Goal: Information Seeking & Learning: Learn about a topic

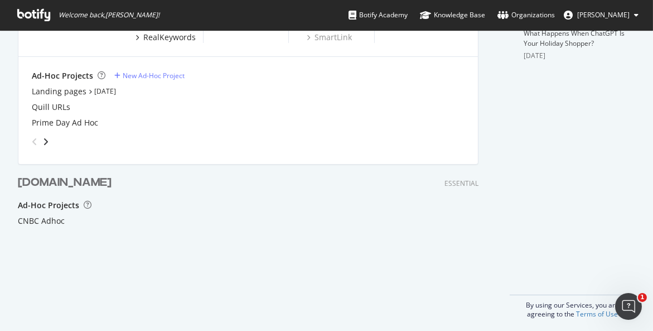
scroll to position [248, 0]
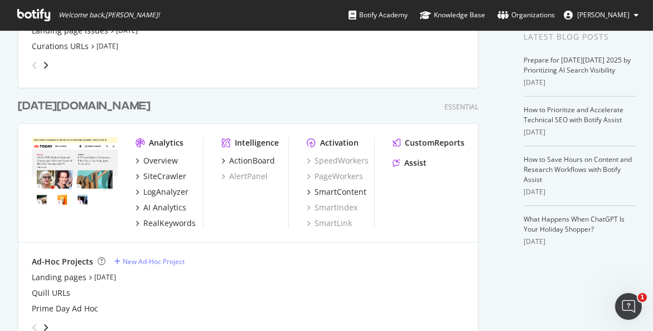
click at [56, 99] on div "[DATE][DOMAIN_NAME]" at bounding box center [84, 106] width 133 height 16
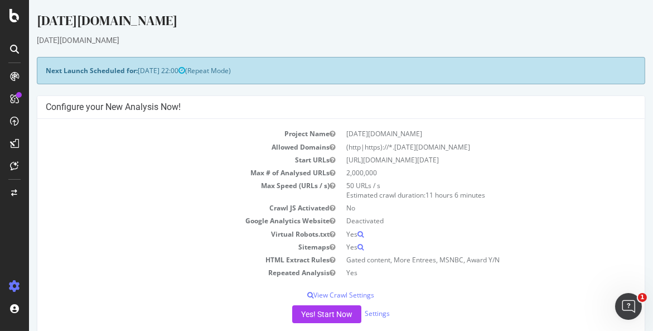
scroll to position [62, 0]
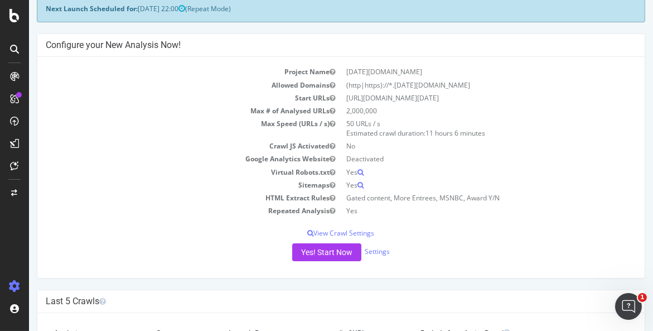
click at [18, 73] on icon at bounding box center [14, 76] width 9 height 9
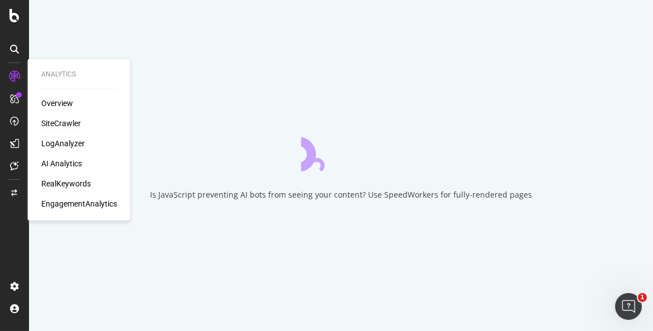
click at [70, 118] on div "SiteCrawler" at bounding box center [61, 123] width 40 height 11
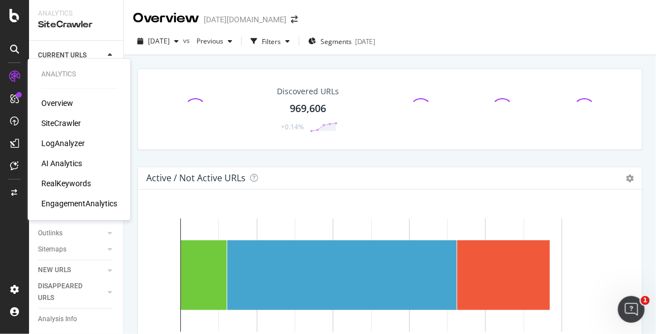
click at [70, 184] on div "RealKeywords" at bounding box center [66, 183] width 50 height 11
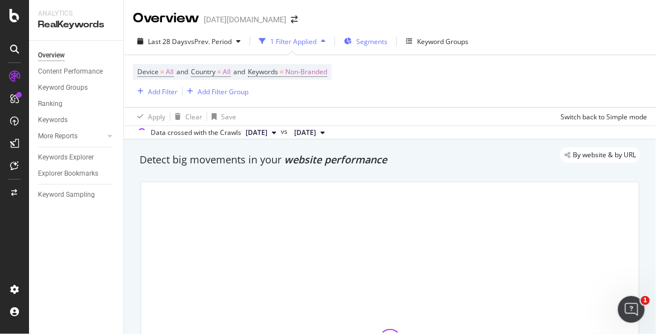
click at [373, 44] on span "Segments" at bounding box center [371, 41] width 31 height 9
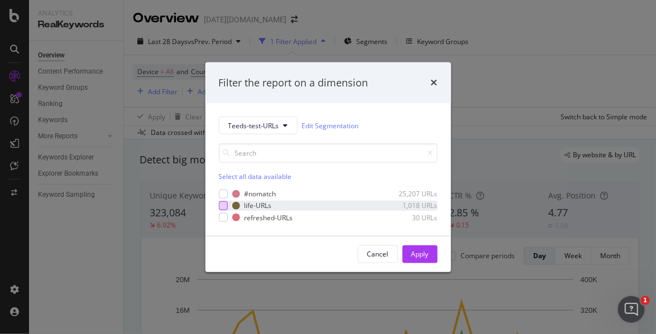
click at [223, 203] on div "modal" at bounding box center [223, 205] width 9 height 9
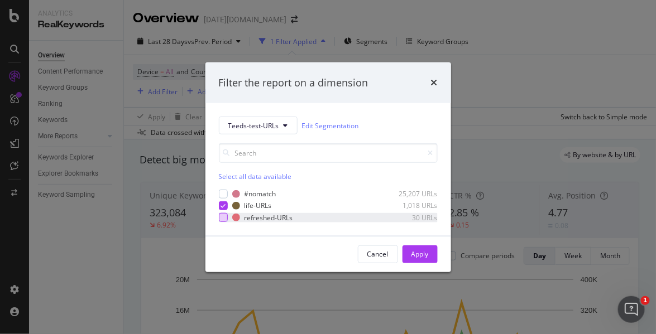
click at [225, 218] on div "modal" at bounding box center [223, 217] width 9 height 9
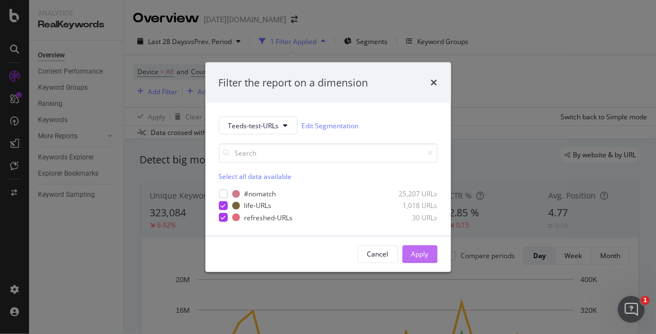
click at [421, 258] on div "Apply" at bounding box center [419, 253] width 17 height 9
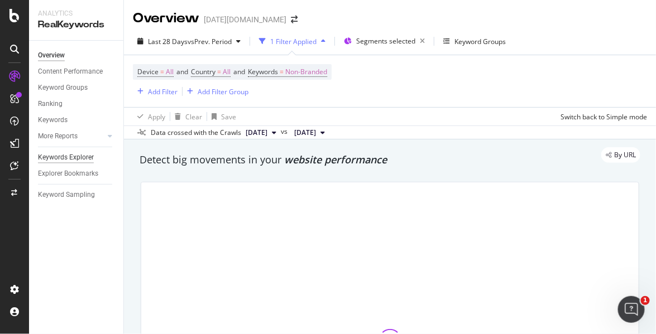
click at [70, 160] on div "Keywords Explorer" at bounding box center [66, 158] width 56 height 12
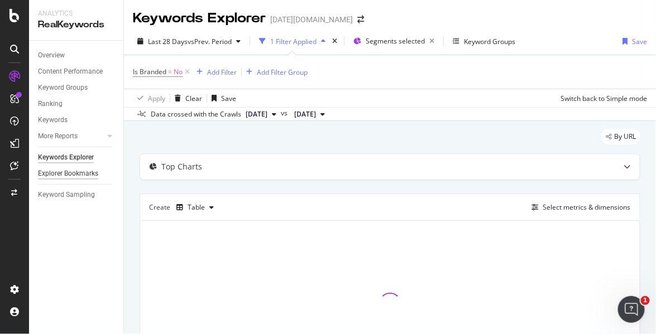
click at [83, 172] on div "Explorer Bookmarks" at bounding box center [68, 174] width 60 height 12
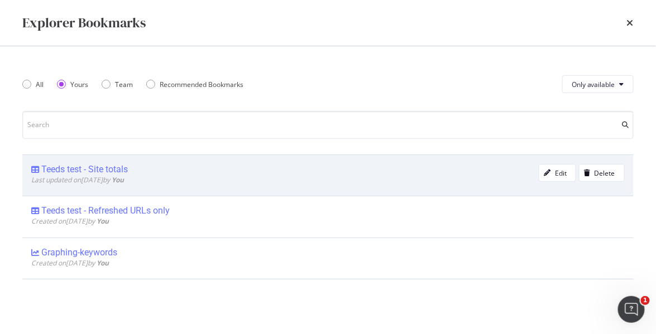
click at [56, 170] on div "Teeds test - Site totals" at bounding box center [84, 169] width 86 height 11
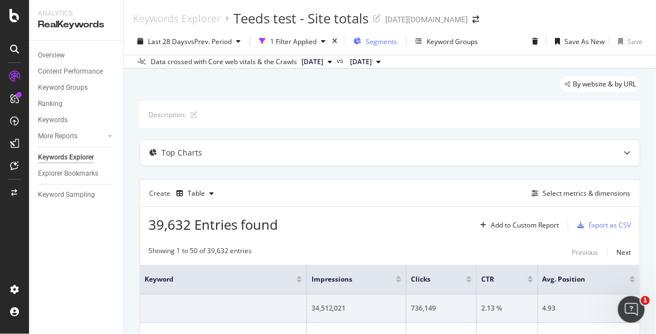
click at [396, 41] on span "Segments" at bounding box center [380, 41] width 31 height 9
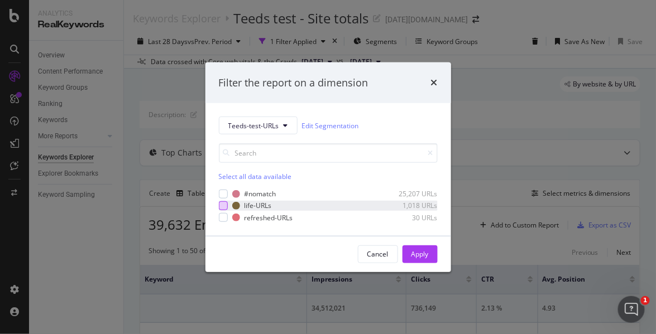
click at [222, 203] on div "modal" at bounding box center [223, 205] width 9 height 9
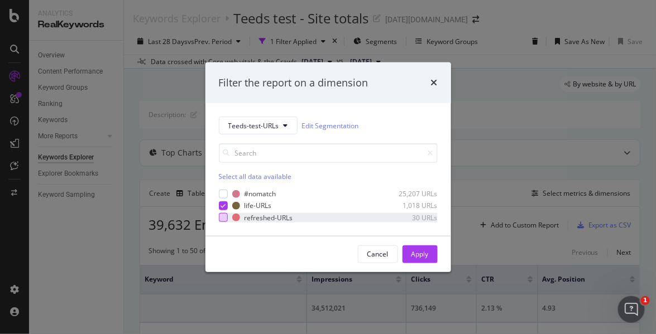
click at [222, 214] on div "modal" at bounding box center [223, 217] width 9 height 9
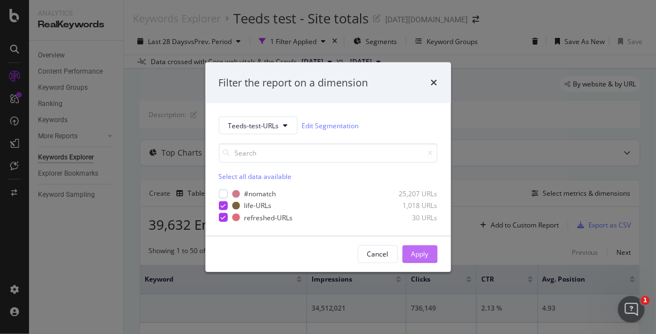
click at [413, 252] on div "Apply" at bounding box center [419, 253] width 17 height 9
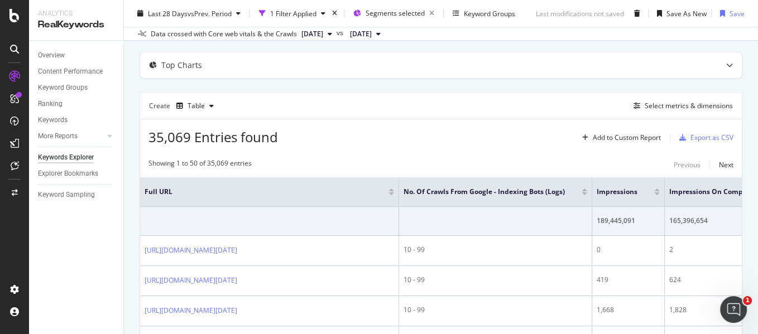
scroll to position [25, 0]
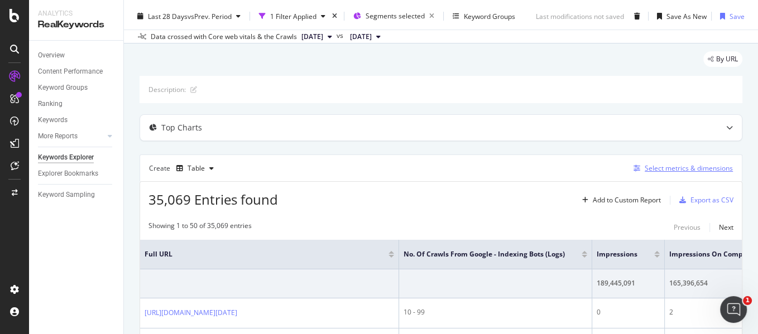
click at [645, 167] on div "Select metrics & dimensions" at bounding box center [688, 167] width 88 height 9
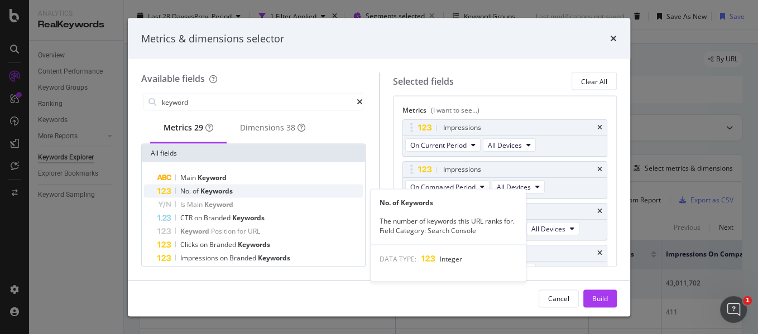
type input "keyword"
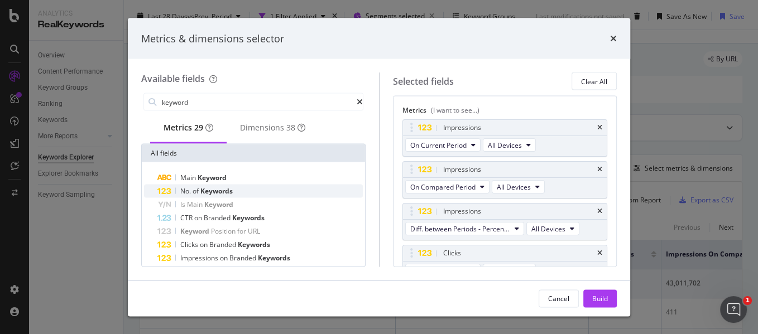
click at [228, 195] on span "Keywords" at bounding box center [216, 190] width 32 height 9
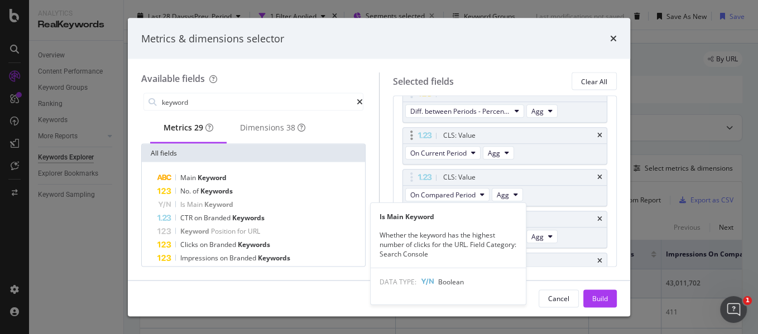
scroll to position [777, 0]
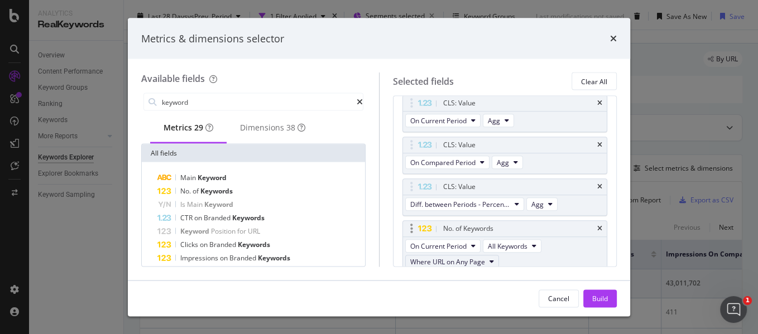
click at [451, 257] on span "Where URL on Any Page" at bounding box center [447, 261] width 75 height 9
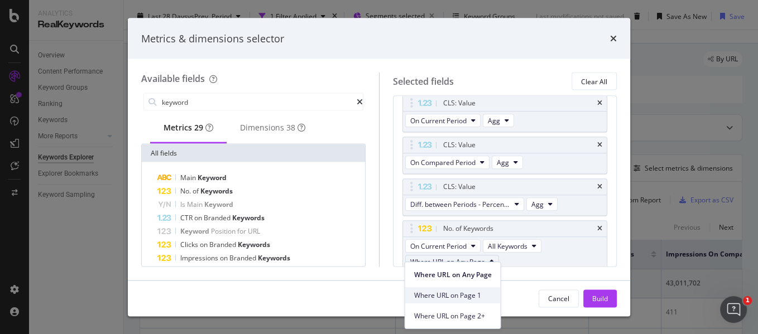
click at [440, 290] on span "Where URL on Page 1" at bounding box center [452, 295] width 78 height 10
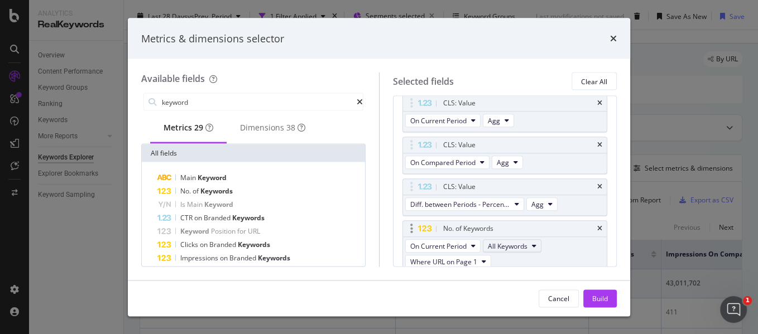
click at [497, 243] on span "All Keywords" at bounding box center [508, 246] width 40 height 9
click at [506, 242] on span "All Keywords" at bounding box center [508, 246] width 40 height 9
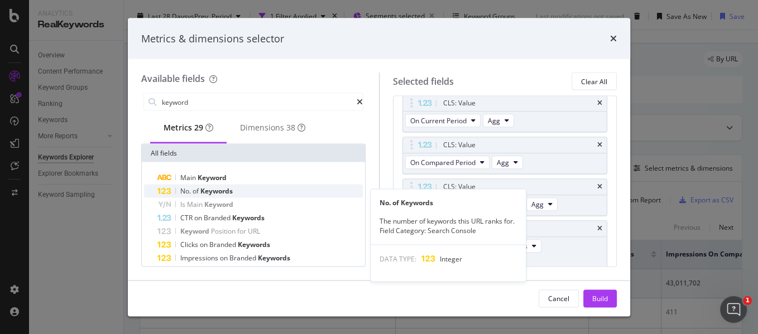
click at [221, 196] on span "Keywords" at bounding box center [216, 190] width 32 height 9
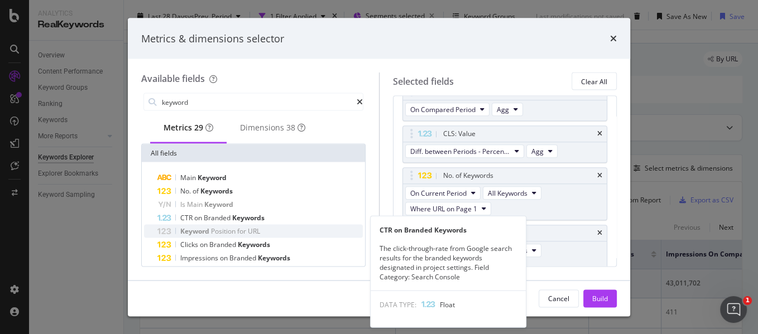
scroll to position [835, 0]
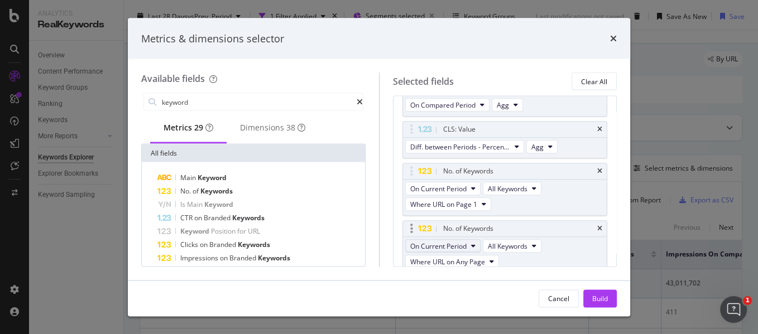
click at [461, 242] on span "On Current Period" at bounding box center [438, 246] width 56 height 9
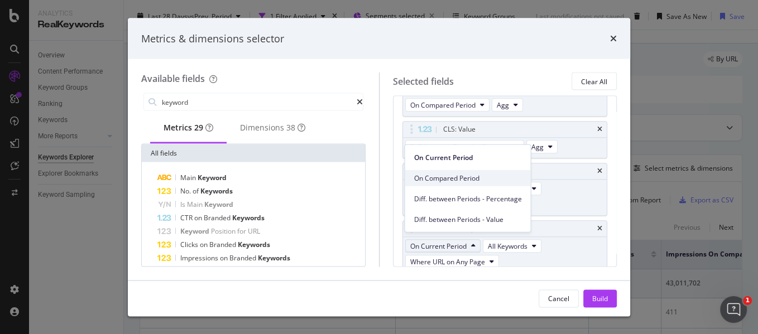
click at [443, 179] on span "On Compared Period" at bounding box center [467, 178] width 108 height 10
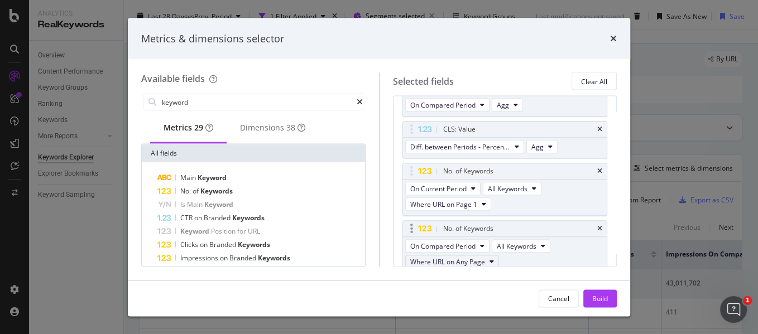
click at [444, 260] on button "Where URL on Any Page" at bounding box center [452, 262] width 94 height 13
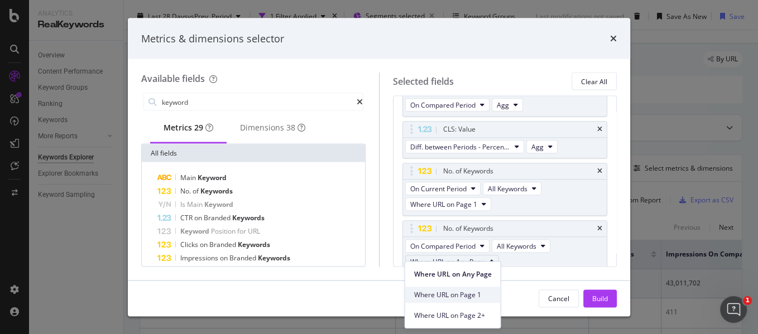
click at [441, 292] on span "Where URL on Page 1" at bounding box center [452, 295] width 78 height 10
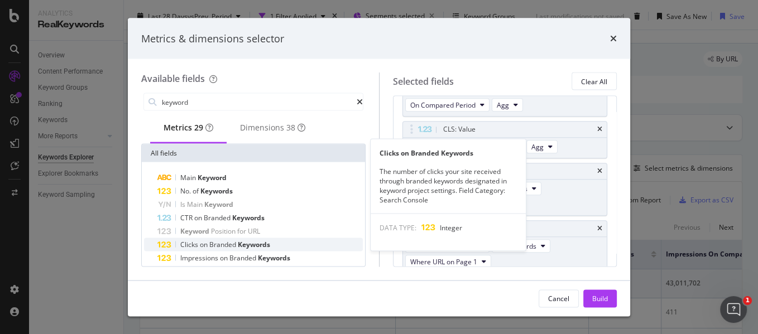
scroll to position [62, 0]
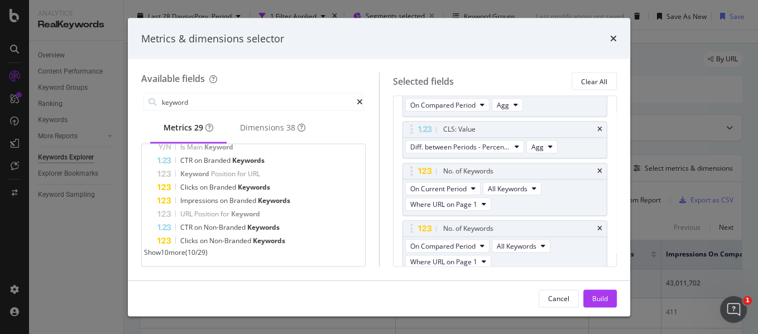
click at [185, 253] on span "Show 10 more" at bounding box center [164, 252] width 41 height 9
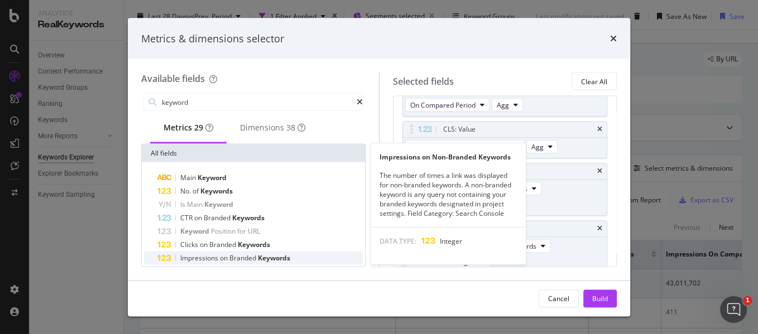
scroll to position [124, 0]
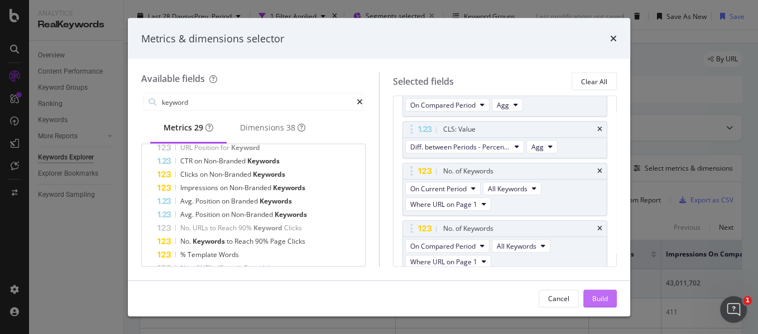
click at [593, 300] on div "Build" at bounding box center [600, 298] width 16 height 9
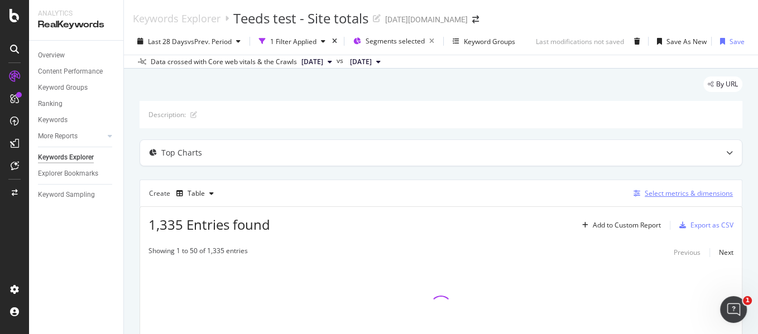
click at [653, 192] on div "Select metrics & dimensions" at bounding box center [688, 193] width 88 height 9
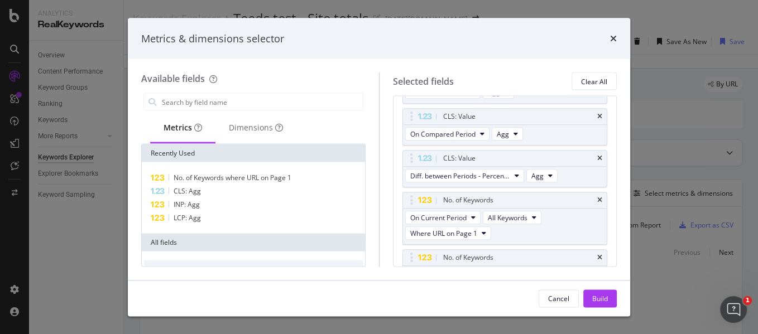
scroll to position [972, 0]
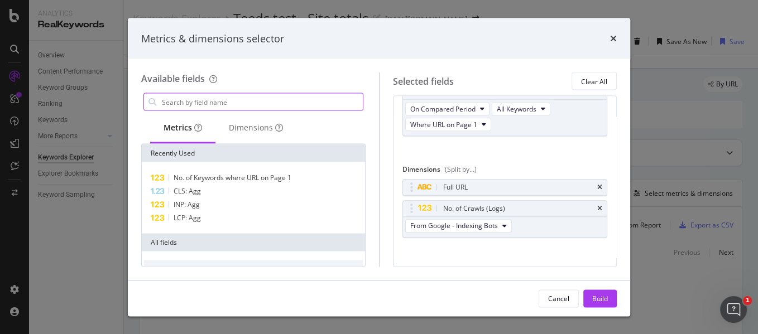
click at [185, 101] on input "modal" at bounding box center [262, 102] width 202 height 17
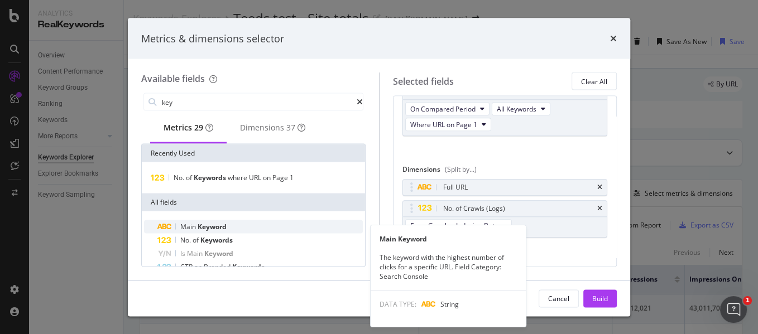
type input "key"
click at [222, 232] on span "Keyword" at bounding box center [212, 226] width 29 height 9
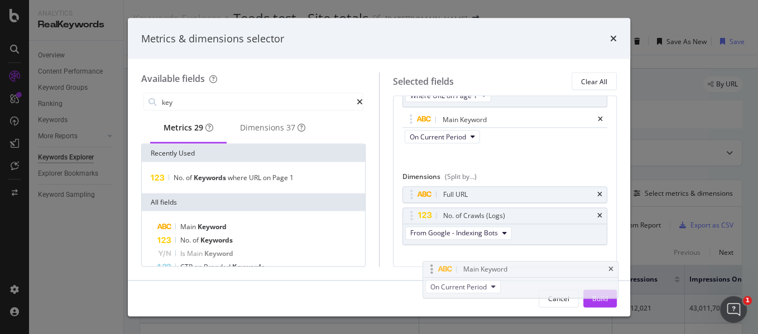
scroll to position [1013, 0]
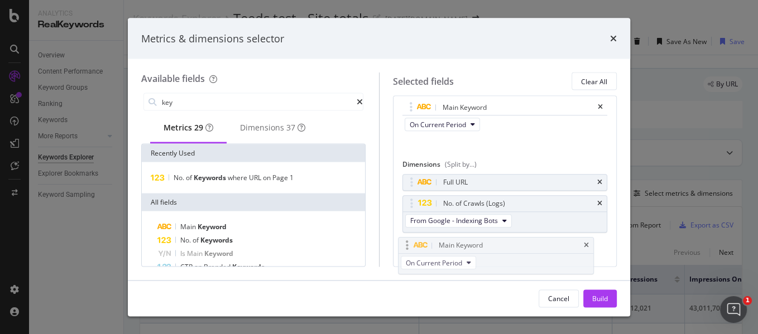
drag, startPoint x: 493, startPoint y: 139, endPoint x: 491, endPoint y: 243, distance: 103.8
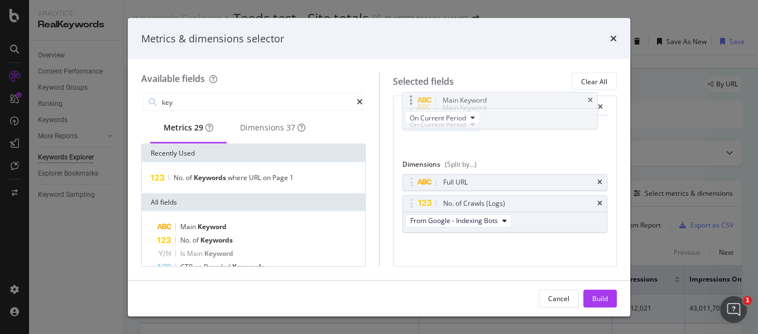
click at [491, 243] on body "Analytics RealKeywords Overview Content Performance Keyword Groups Ranking Keyw…" at bounding box center [379, 167] width 758 height 334
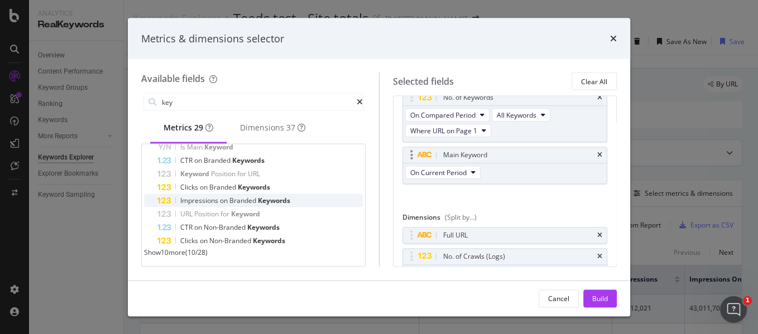
scroll to position [951, 0]
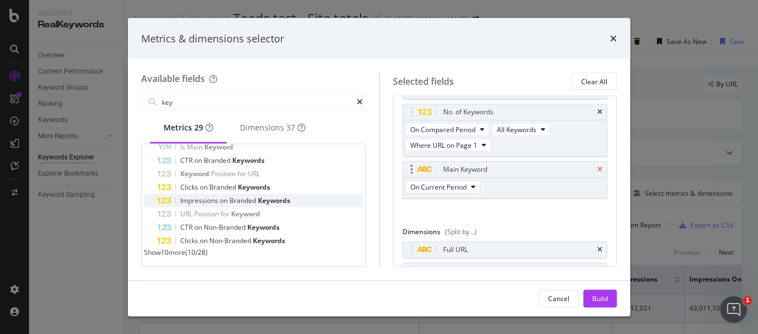
click at [597, 167] on icon "times" at bounding box center [599, 170] width 5 height 7
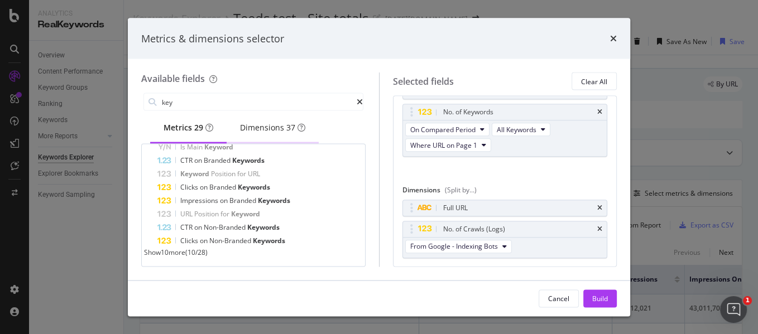
click at [285, 131] on div "Dimensions 37" at bounding box center [272, 127] width 65 height 11
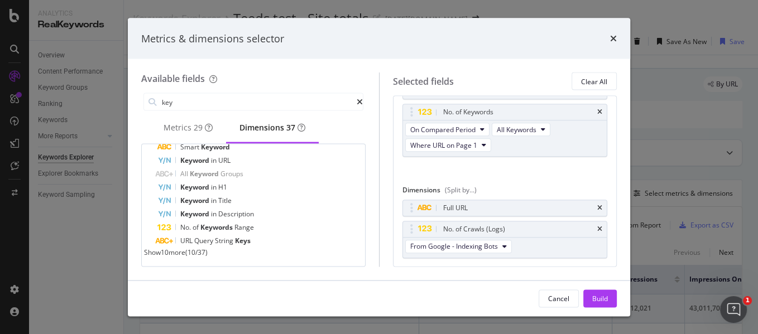
scroll to position [65, 0]
click at [177, 256] on span "Show 10 more" at bounding box center [164, 252] width 41 height 9
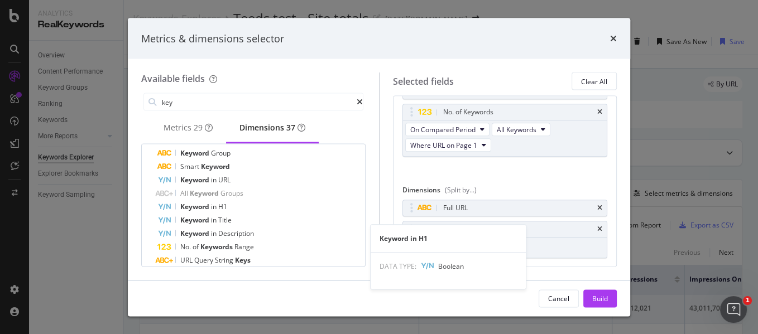
scroll to position [0, 0]
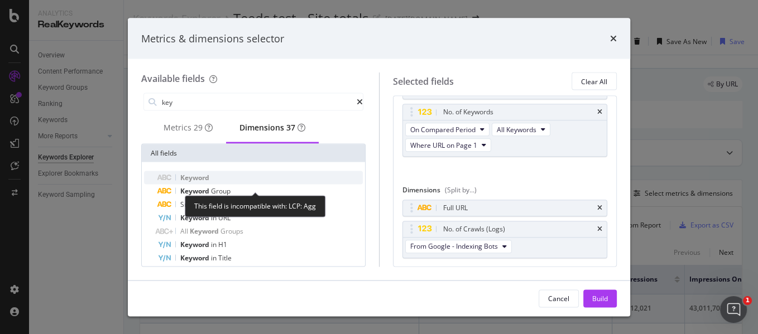
click at [199, 180] on span "Keyword" at bounding box center [194, 177] width 29 height 9
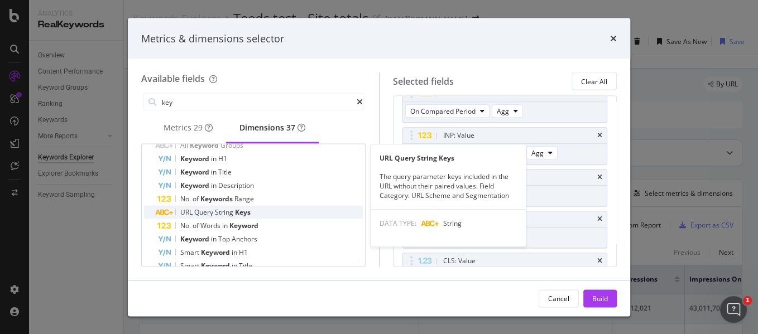
scroll to position [62, 0]
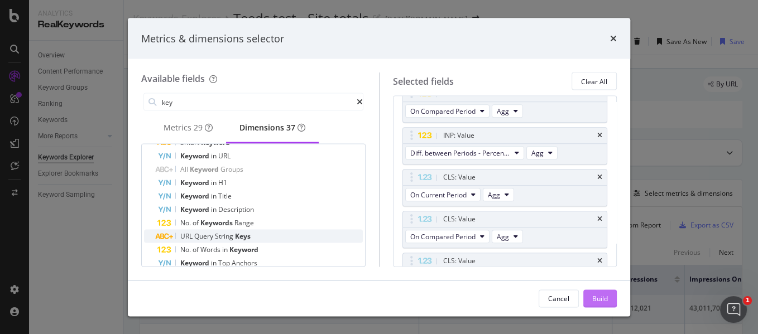
click at [603, 299] on div "Build" at bounding box center [600, 298] width 16 height 9
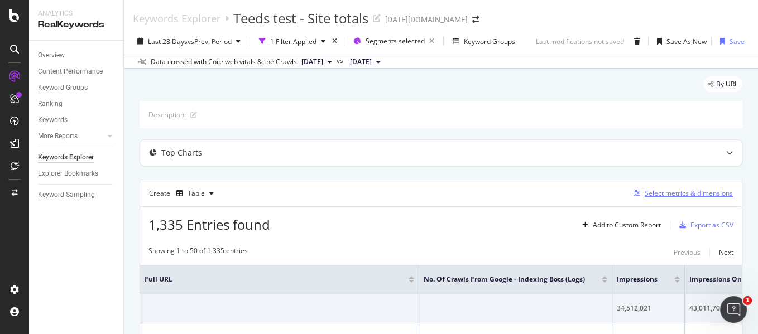
click at [653, 190] on div "Select metrics & dimensions" at bounding box center [688, 193] width 88 height 9
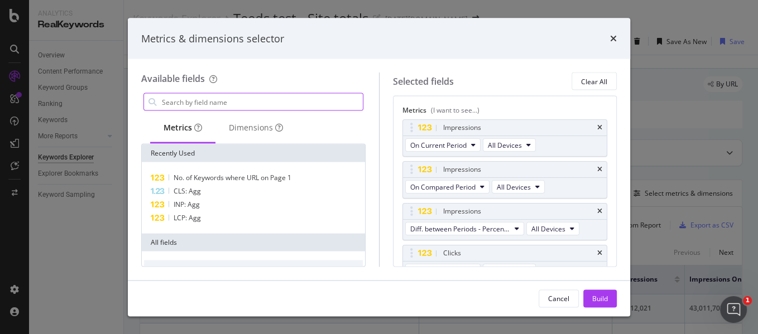
click at [225, 106] on input "modal" at bounding box center [262, 102] width 202 height 17
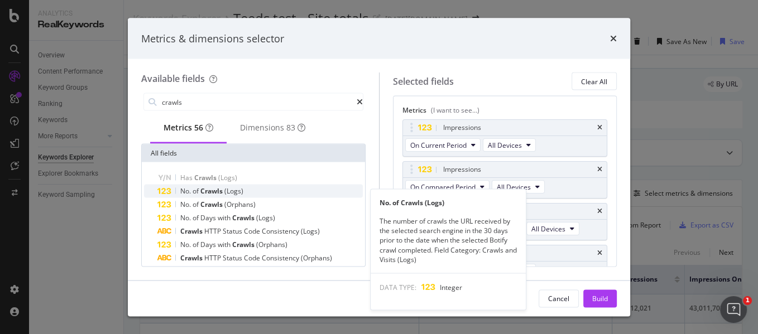
type input "crawls"
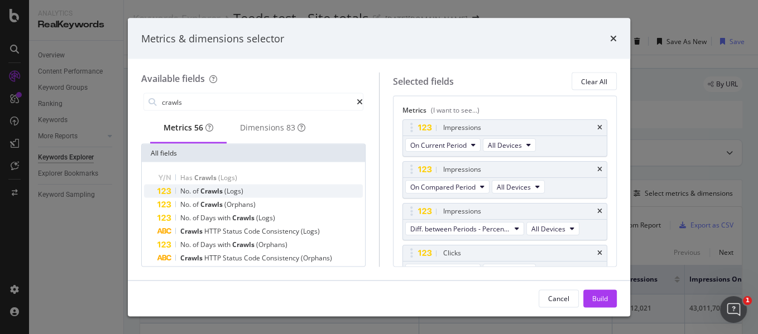
click at [252, 193] on div "No. of Crawls (Logs)" at bounding box center [259, 191] width 205 height 13
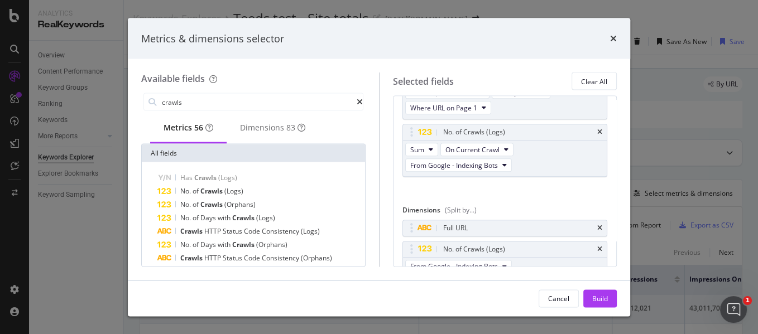
scroll to position [1029, 0]
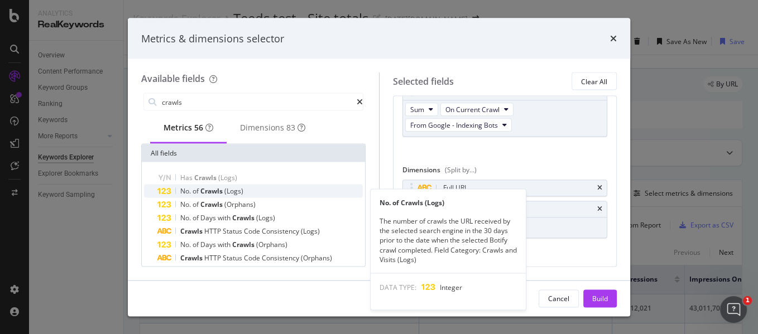
click at [242, 195] on span "(Logs)" at bounding box center [233, 190] width 19 height 9
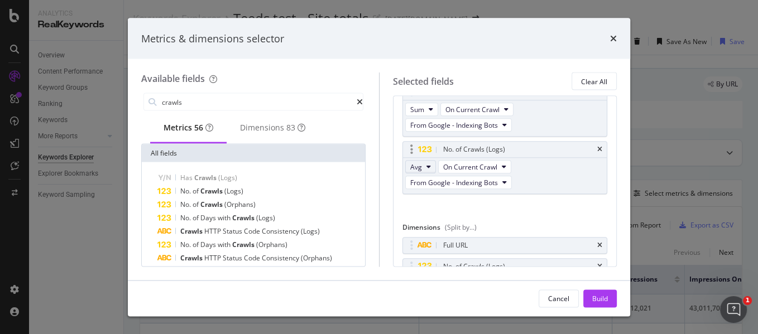
click at [422, 162] on button "Avg" at bounding box center [420, 167] width 31 height 13
click at [425, 181] on span "Sum" at bounding box center [420, 179] width 14 height 10
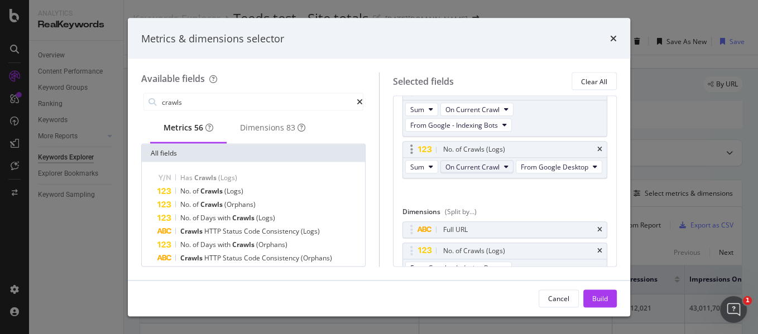
click at [470, 162] on span "On Current Crawl" at bounding box center [472, 166] width 54 height 9
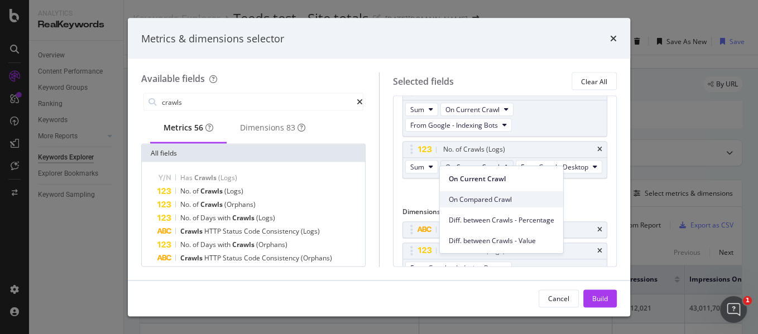
click at [474, 196] on span "On Compared Crawl" at bounding box center [501, 200] width 105 height 10
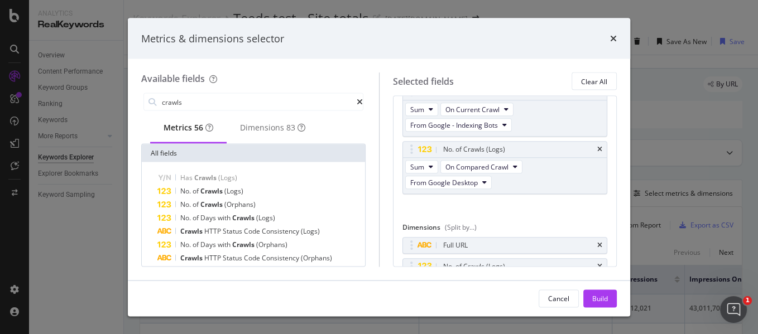
click at [597, 263] on icon "times" at bounding box center [599, 266] width 5 height 7
click at [602, 295] on div "Build" at bounding box center [600, 298] width 16 height 9
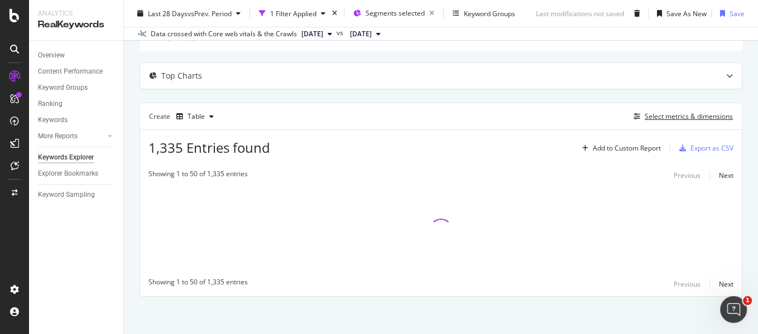
scroll to position [78, 0]
click at [217, 76] on div "Top Charts" at bounding box center [418, 74] width 557 height 11
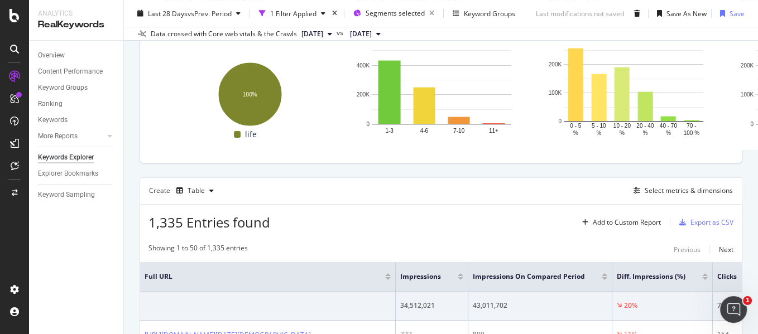
scroll to position [191, 0]
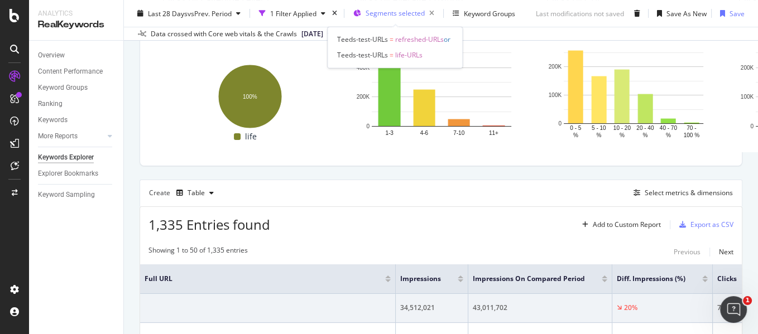
click at [383, 8] on span "Segments selected" at bounding box center [394, 12] width 59 height 9
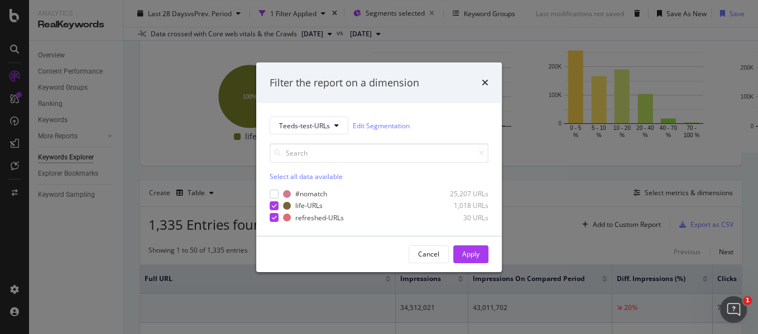
click at [383, 11] on div "Filter the report on a dimension Teeds-test-URLs Edit Segmentation Select all d…" at bounding box center [379, 167] width 758 height 334
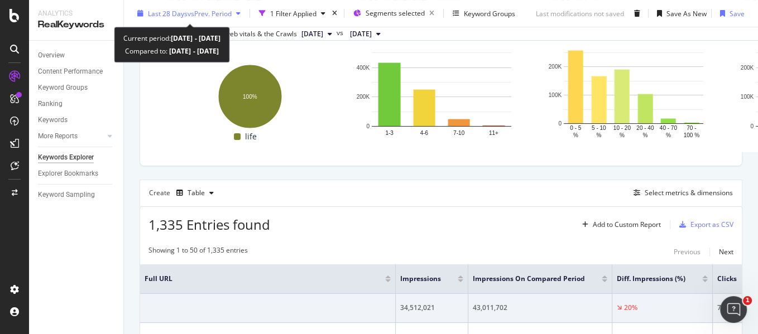
click at [203, 15] on span "vs Prev. Period" at bounding box center [209, 12] width 44 height 9
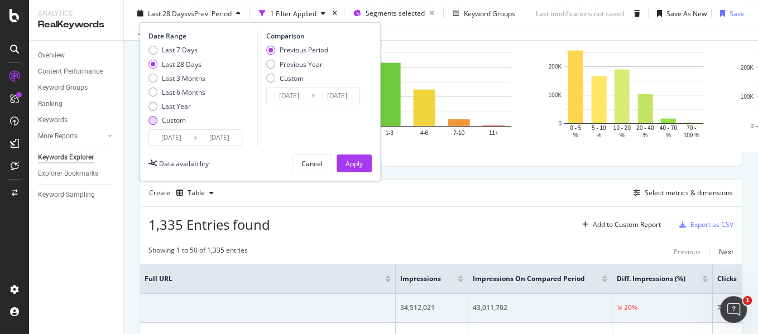
click at [155, 122] on div "Custom" at bounding box center [152, 120] width 9 height 9
click at [171, 141] on input "[DATE]" at bounding box center [171, 138] width 45 height 16
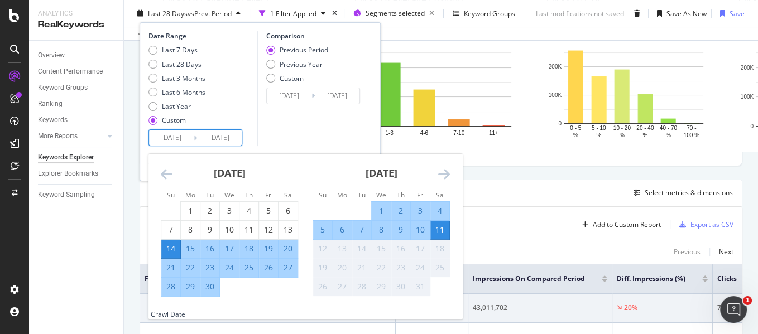
click at [189, 270] on div "22" at bounding box center [190, 267] width 19 height 11
type input "[DATE]"
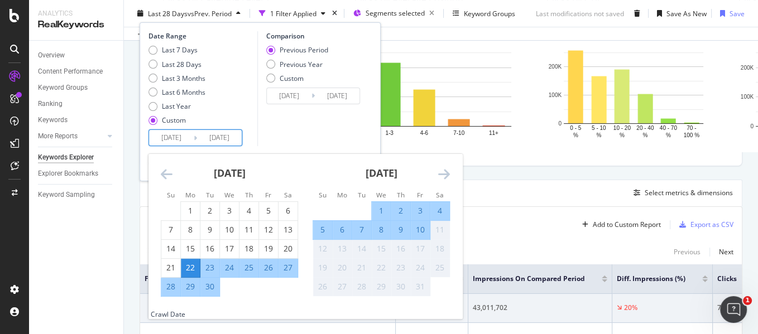
click at [437, 233] on div "11" at bounding box center [439, 229] width 19 height 11
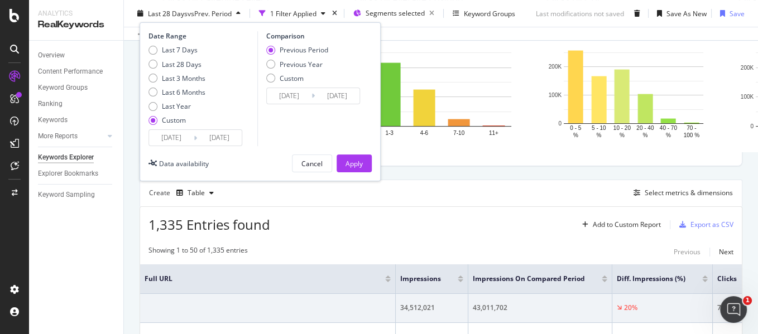
click at [212, 137] on input "[DATE]" at bounding box center [219, 138] width 45 height 16
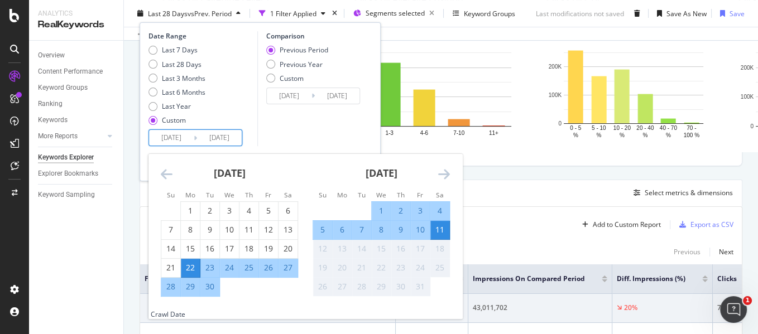
click at [319, 252] on div "12" at bounding box center [322, 248] width 19 height 11
click at [328, 244] on div "12" at bounding box center [322, 248] width 19 height 11
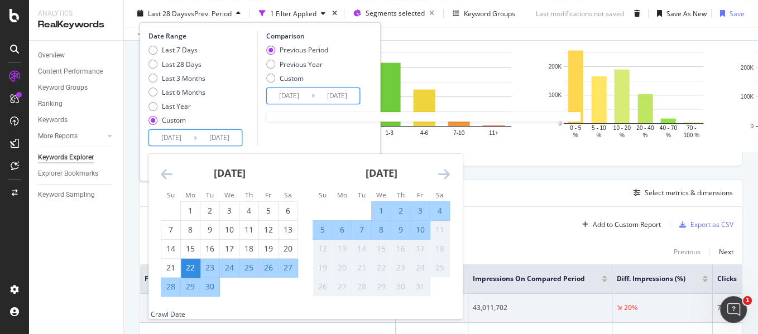
click at [291, 98] on input "[DATE]" at bounding box center [289, 96] width 45 height 16
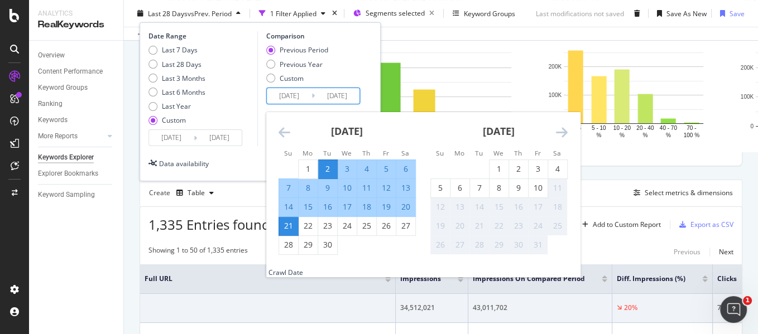
click at [306, 187] on div "8" at bounding box center [308, 187] width 19 height 11
type input "[DATE]"
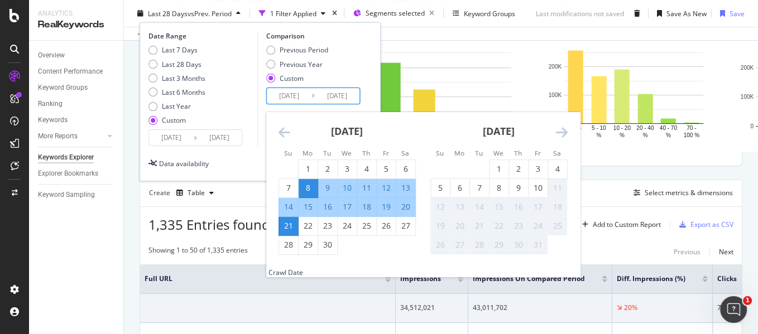
click at [401, 206] on div "20" at bounding box center [405, 206] width 19 height 11
type input "[DATE]"
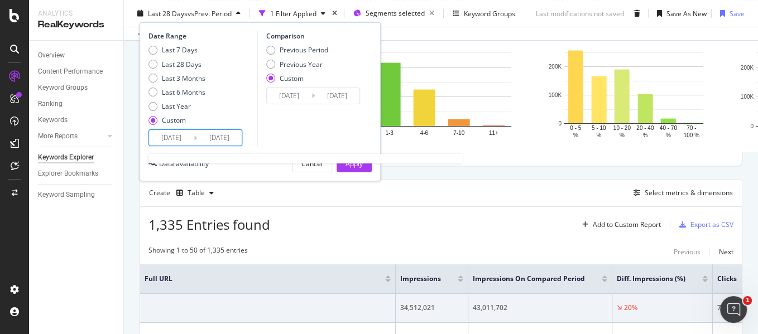
click at [204, 138] on input "[DATE]" at bounding box center [219, 138] width 45 height 16
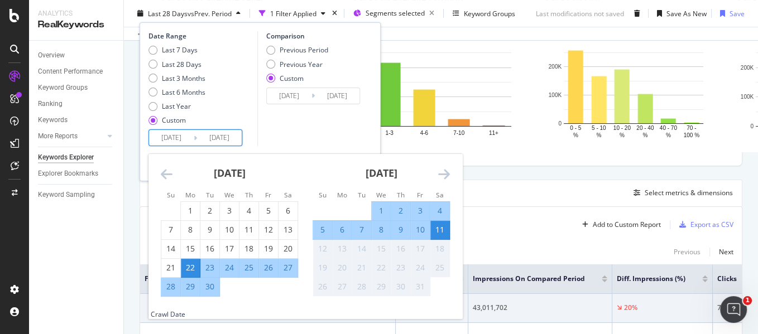
click at [328, 254] on div "12" at bounding box center [322, 248] width 19 height 11
click at [325, 252] on div "12" at bounding box center [322, 248] width 19 height 11
click at [299, 138] on div "Comparison Previous Period Previous Year Custom [DATE] Navigate forward to inte…" at bounding box center [310, 88] width 106 height 115
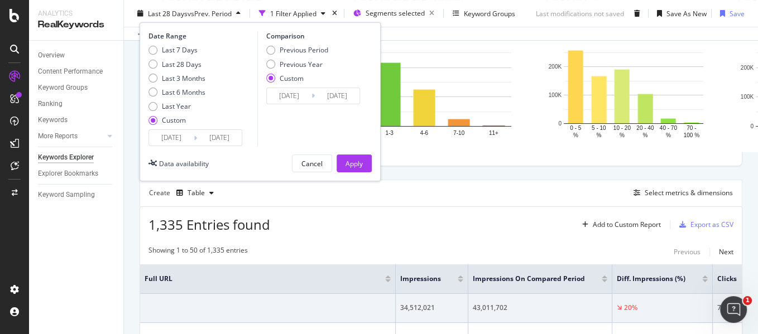
click at [197, 134] on input "[DATE]" at bounding box center [219, 138] width 45 height 16
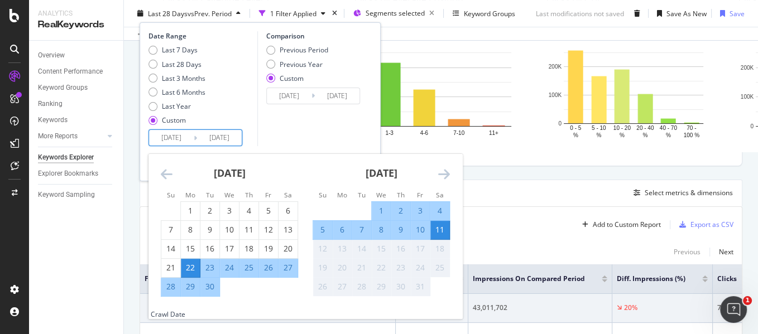
click at [186, 283] on div "29" at bounding box center [190, 286] width 19 height 11
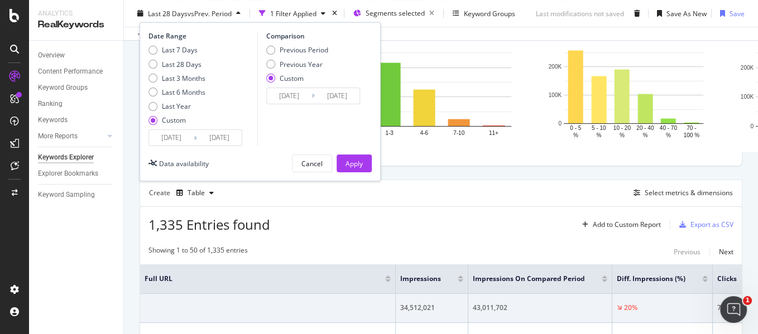
click at [198, 138] on input "[DATE]" at bounding box center [219, 138] width 45 height 16
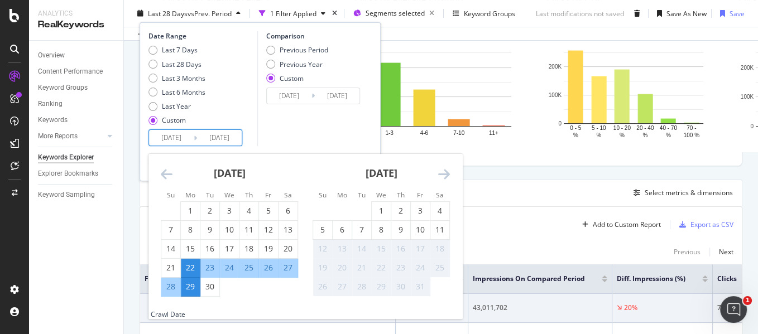
click at [191, 287] on div "29" at bounding box center [190, 286] width 19 height 11
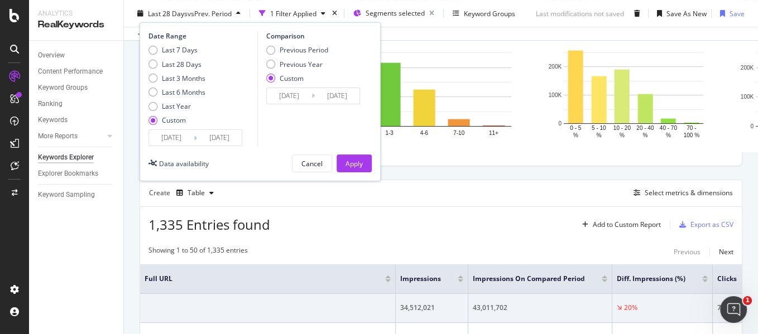
click at [216, 134] on input "[DATE]" at bounding box center [219, 138] width 45 height 16
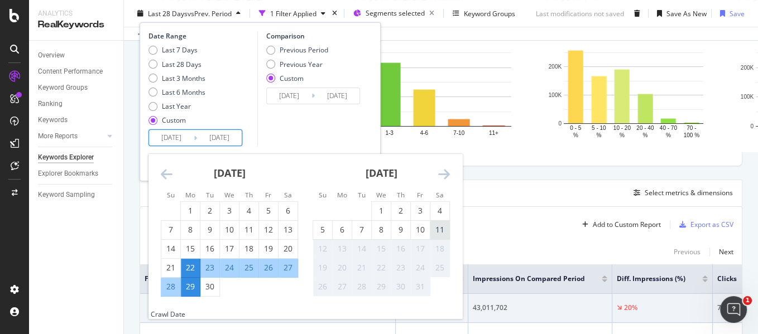
click at [439, 232] on div "11" at bounding box center [439, 229] width 19 height 11
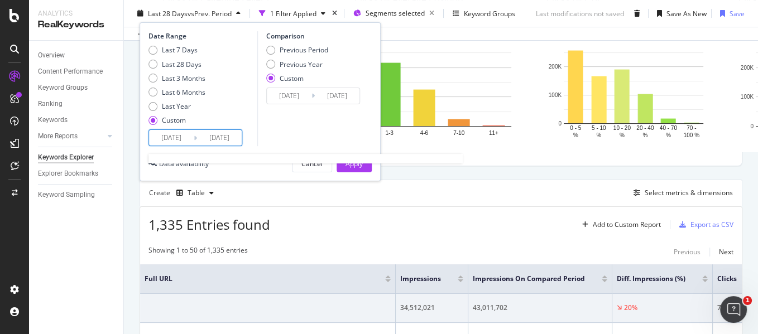
click at [220, 138] on input "[DATE]" at bounding box center [219, 138] width 45 height 16
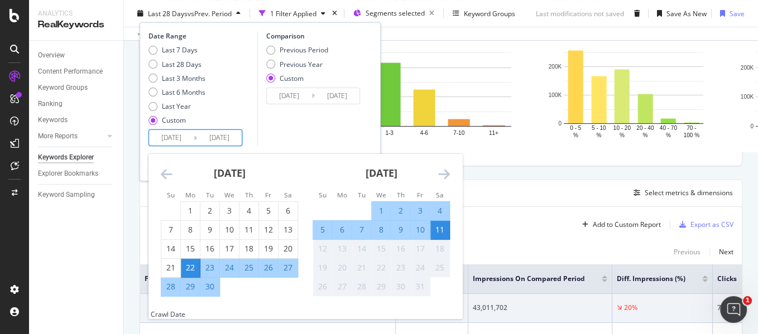
click at [188, 288] on div "29" at bounding box center [190, 286] width 19 height 11
type input "[DATE]"
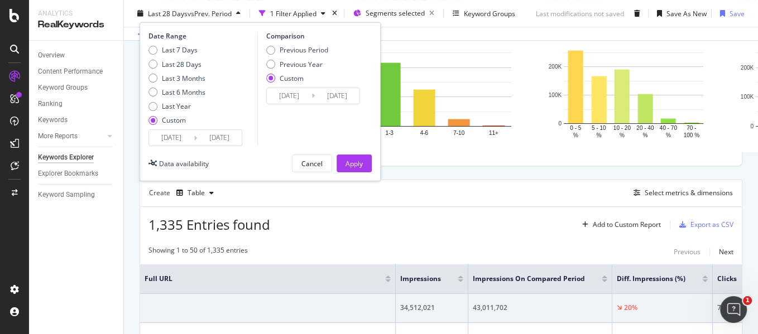
click at [184, 136] on input "[DATE]" at bounding box center [171, 138] width 45 height 16
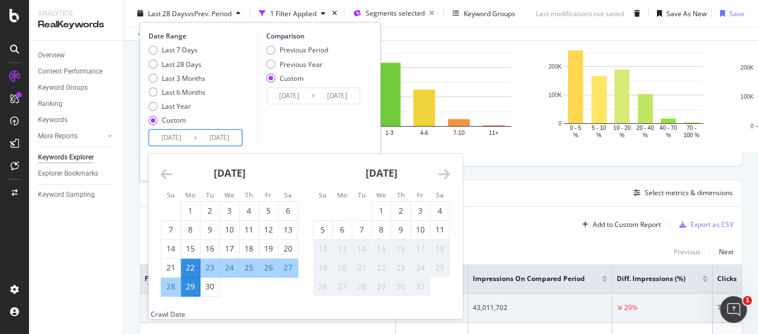
click at [190, 292] on div "29" at bounding box center [190, 286] width 19 height 11
type input "[DATE]"
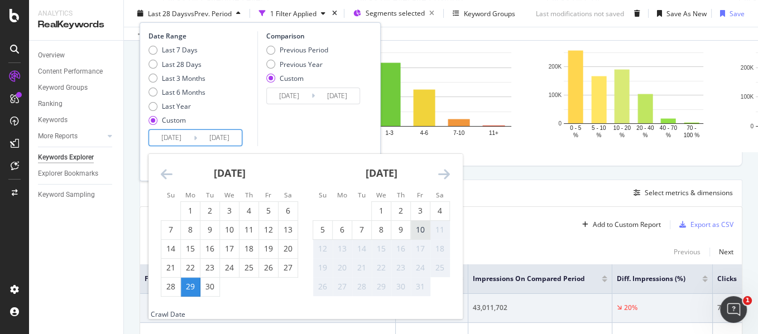
click at [420, 229] on div "10" at bounding box center [420, 229] width 19 height 11
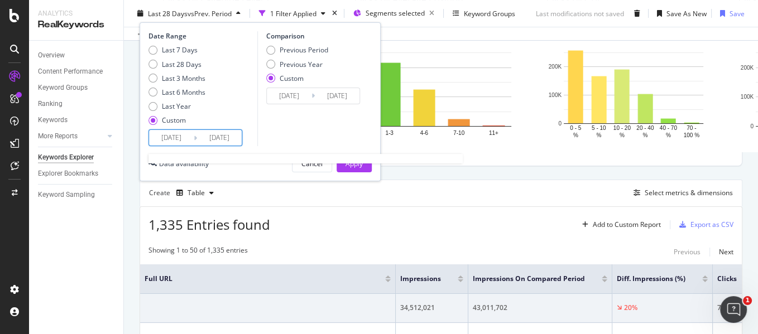
click at [218, 140] on input "[DATE]" at bounding box center [219, 138] width 45 height 16
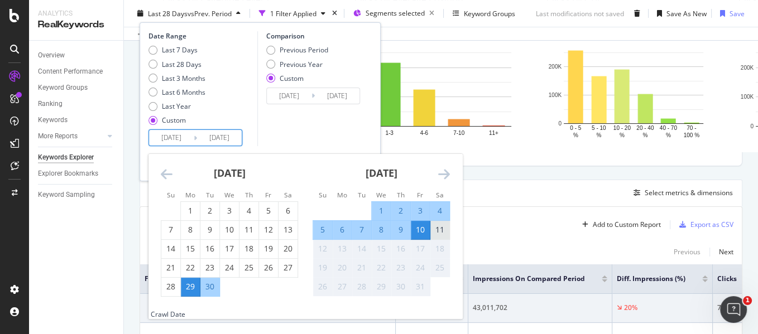
click at [439, 228] on div "11" at bounding box center [439, 229] width 19 height 11
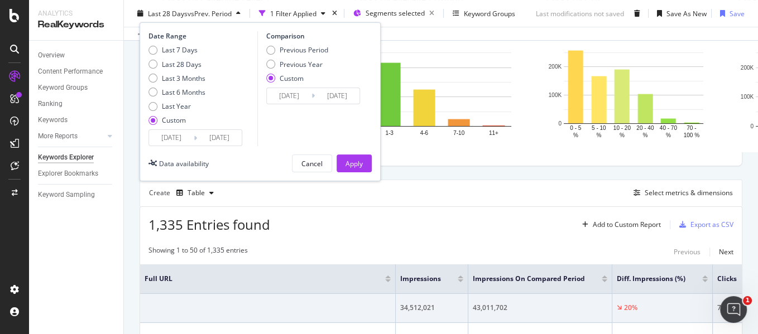
click at [311, 97] on icon at bounding box center [312, 95] width 3 height 11
click at [280, 97] on input "[DATE]" at bounding box center [289, 96] width 45 height 16
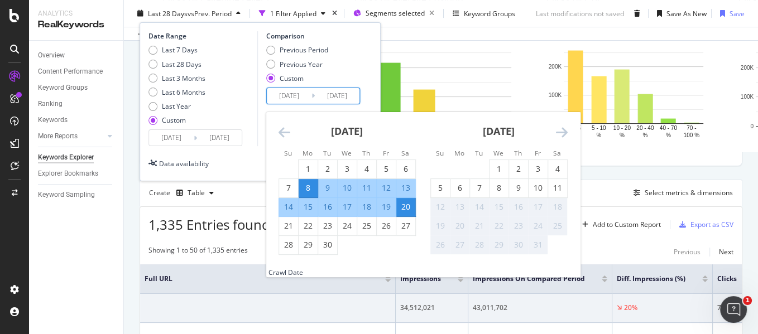
click at [191, 141] on input "[DATE]" at bounding box center [171, 138] width 45 height 16
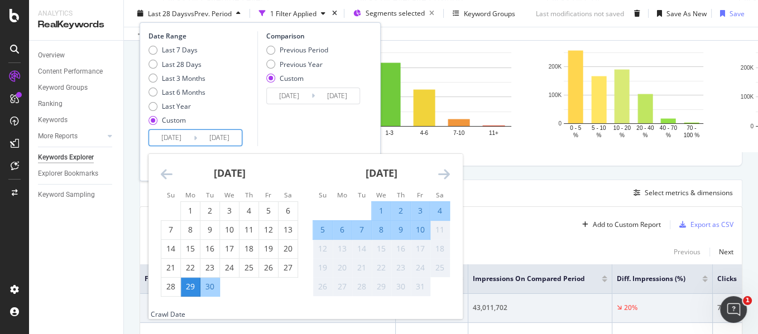
click at [297, 91] on input "[DATE]" at bounding box center [289, 96] width 45 height 16
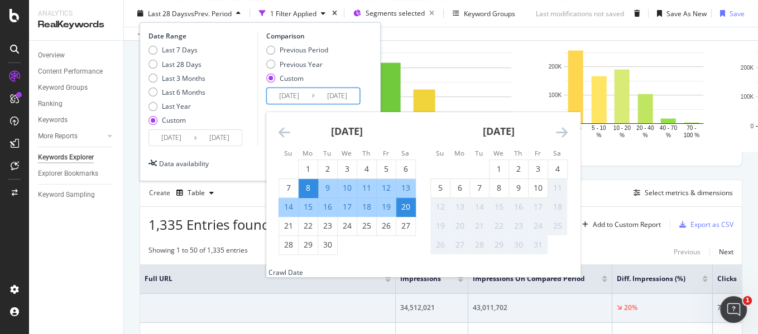
click at [213, 134] on input "[DATE]" at bounding box center [219, 138] width 45 height 16
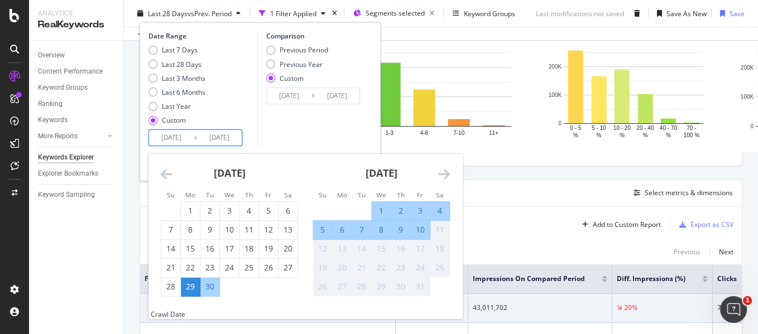
click at [429, 235] on div "10" at bounding box center [420, 229] width 19 height 11
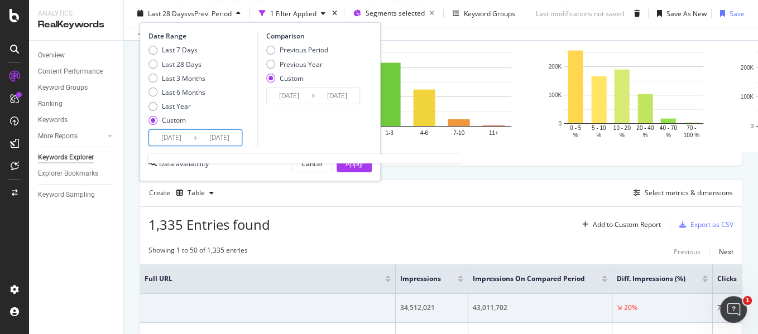
click at [235, 141] on input "[DATE]" at bounding box center [219, 138] width 45 height 16
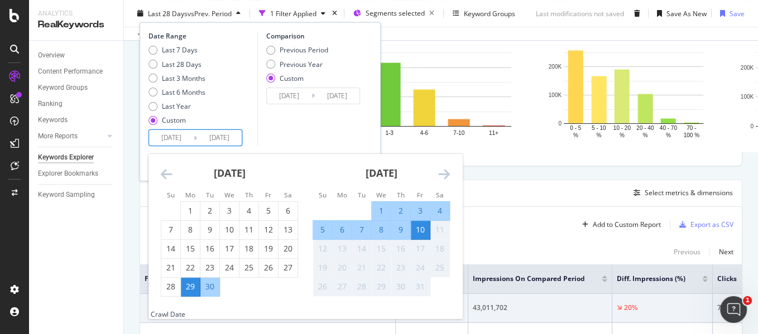
click at [297, 128] on div "Comparison Previous Period Previous Year Custom [DATE] Navigate forward to inte…" at bounding box center [310, 88] width 106 height 115
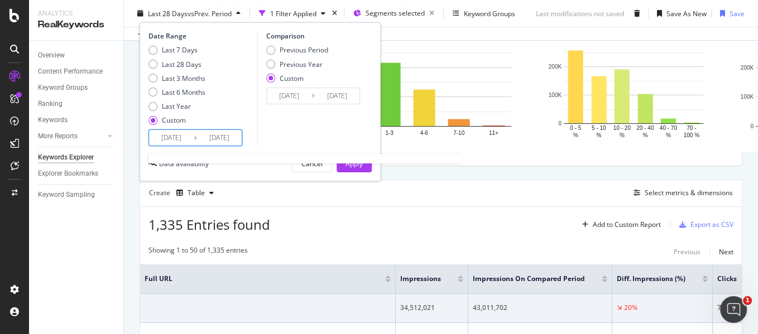
click at [231, 143] on input "[DATE]" at bounding box center [219, 138] width 45 height 16
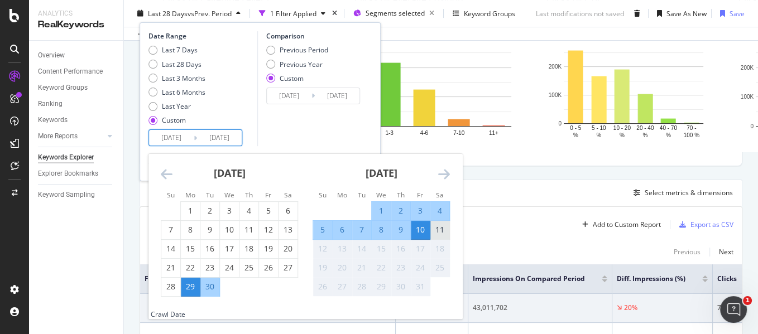
click at [441, 233] on div "11" at bounding box center [439, 229] width 19 height 11
type input "[DATE]"
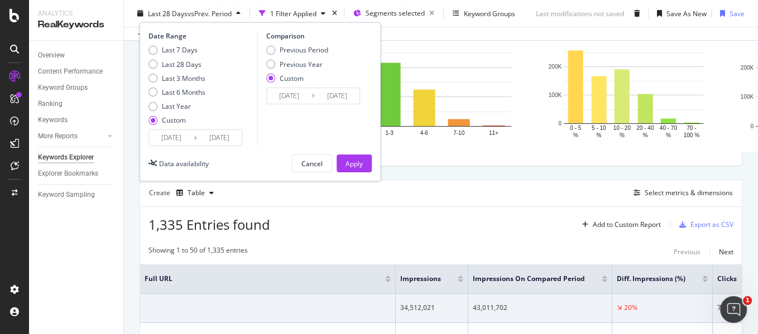
click at [314, 116] on div "Comparison Previous Period Previous Year Custom [DATE] Navigate forward to inte…" at bounding box center [310, 88] width 106 height 115
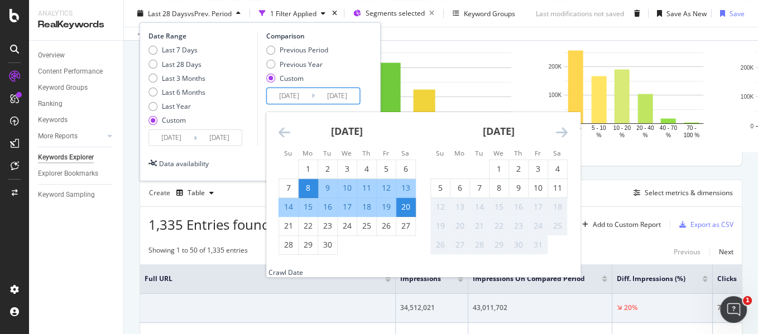
click at [322, 93] on input "[DATE]" at bounding box center [337, 96] width 45 height 16
click at [253, 129] on div "Date Range Last 7 Days Last 28 Days Last 3 Months Last 6 Months Last Year Custo…" at bounding box center [201, 88] width 106 height 115
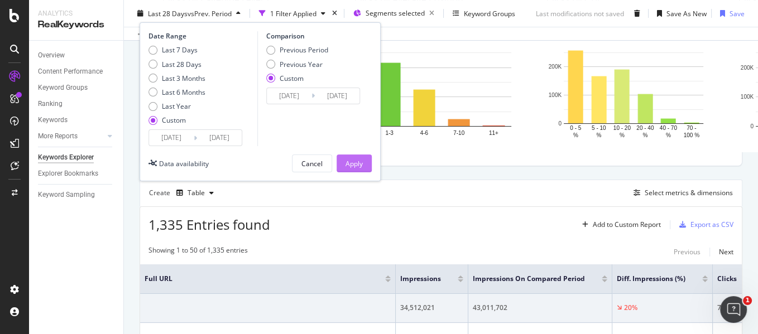
click at [365, 165] on button "Apply" at bounding box center [353, 164] width 35 height 18
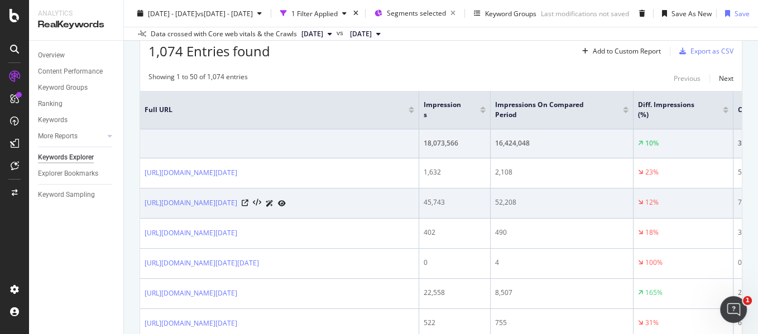
scroll to position [293, 0]
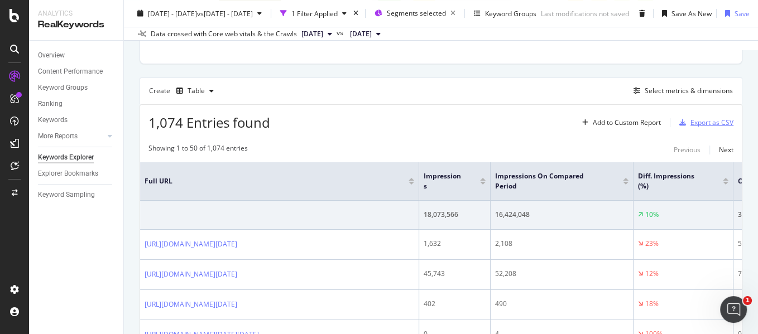
click at [653, 127] on div "Export as CSV" at bounding box center [711, 122] width 43 height 9
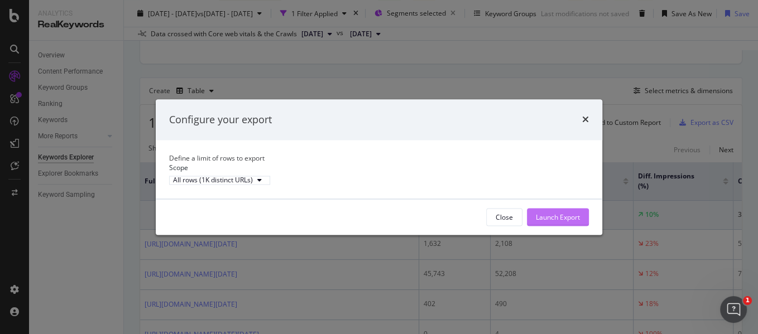
click at [555, 222] on div "Launch Export" at bounding box center [558, 216] width 44 height 9
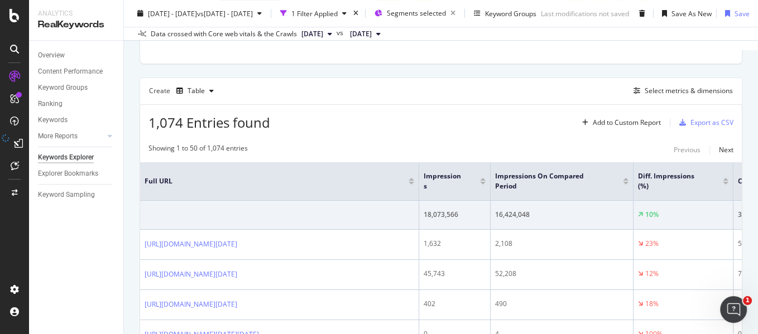
click at [41, 225] on div "Overview Content Performance Keyword Groups Ranking Keywords More Reports Count…" at bounding box center [76, 188] width 94 height 294
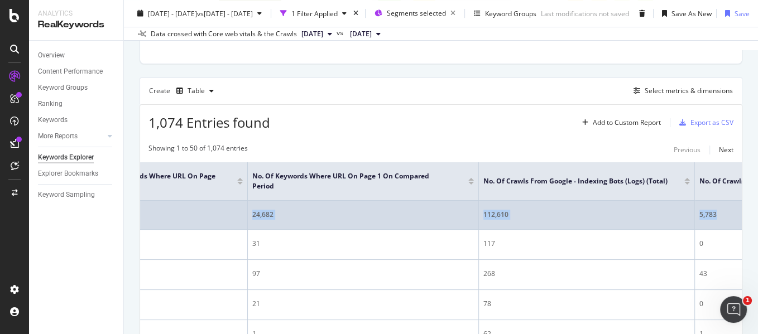
scroll to position [0, 2335]
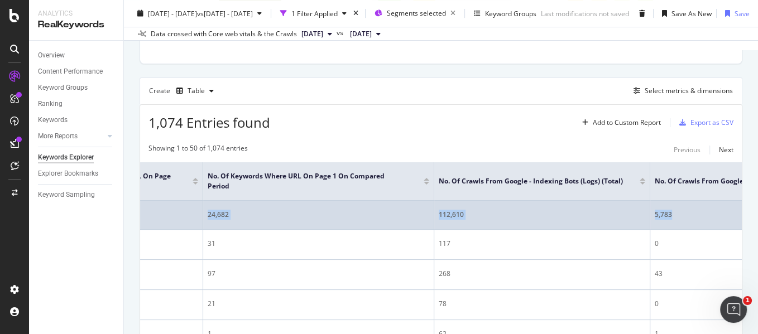
drag, startPoint x: 422, startPoint y: 230, endPoint x: 685, endPoint y: 229, distance: 262.8
copy tr "18,073,566 16,424,048 10% 338,533 344,637 2% 1.87 % 2.09 % 11% 5.16 4.73 9% 2,2…"
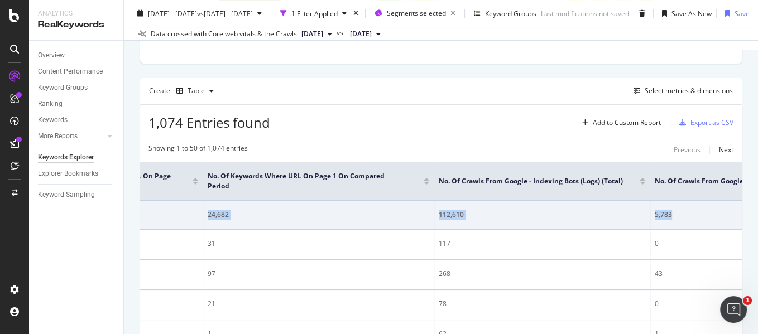
drag, startPoint x: 340, startPoint y: 92, endPoint x: 349, endPoint y: 96, distance: 9.5
click at [340, 92] on div "Create Table Select metrics & dimensions" at bounding box center [440, 91] width 603 height 27
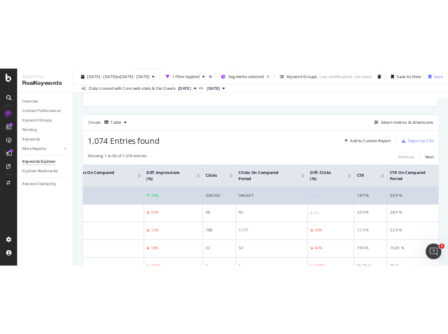
scroll to position [0, 389]
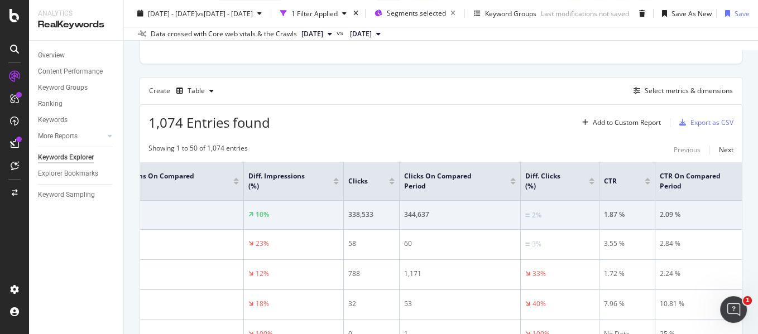
click at [457, 104] on div "Create Table Select metrics & dimensions" at bounding box center [440, 91] width 603 height 27
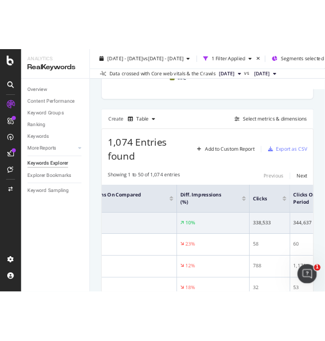
scroll to position [299, 0]
